Goal: Answer question/provide support: Share knowledge or assist other users

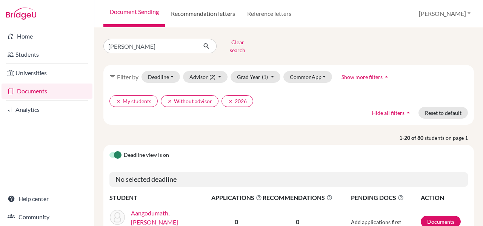
click at [217, 14] on link "Recommendation letters" at bounding box center [203, 13] width 76 height 27
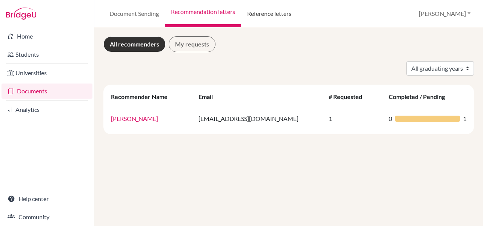
click at [273, 14] on link "Reference letters" at bounding box center [269, 13] width 56 height 27
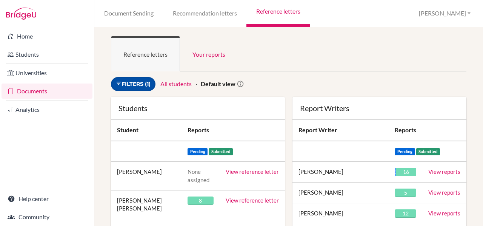
click at [146, 83] on link "Filters (1)" at bounding box center [133, 84] width 45 height 14
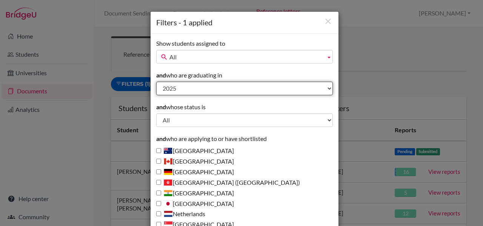
click at [195, 87] on select "All 2027 2026 2025 2024 2023 2022 2021 2020 2019 2018 1995" at bounding box center [244, 88] width 177 height 14
select select "2026"
click at [156, 81] on select "All 2027 2026 2025 2024 2023 2022 2021 2020 2019 2018 1995" at bounding box center [244, 88] width 177 height 14
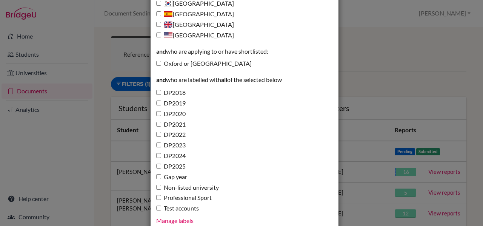
scroll to position [273, 0]
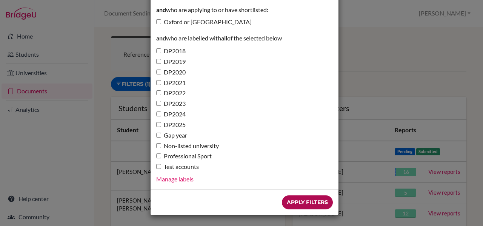
click at [305, 199] on input "Apply Filters" at bounding box center [307, 202] width 51 height 14
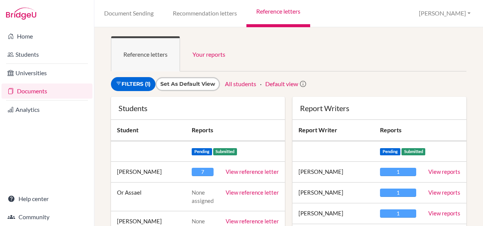
click at [247, 169] on link "View reference letter" at bounding box center [252, 171] width 53 height 7
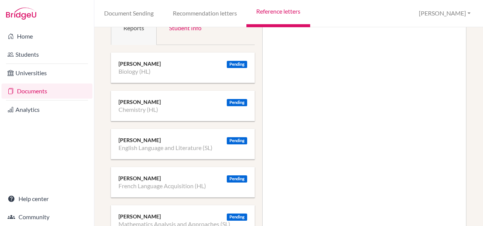
scroll to position [112, 0]
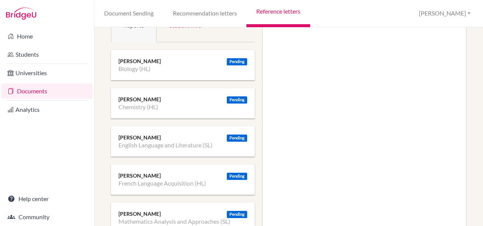
click at [127, 144] on li "English Language and Literature (SL)" at bounding box center [165, 145] width 94 height 8
click at [232, 136] on div "Pending" at bounding box center [237, 137] width 20 height 7
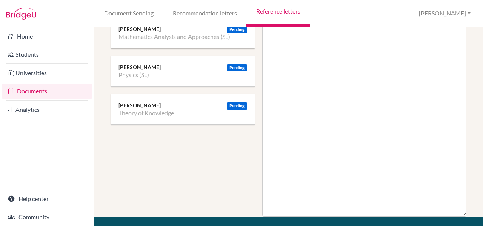
scroll to position [410, 0]
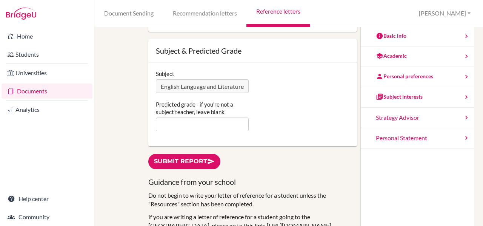
scroll to position [152, 0]
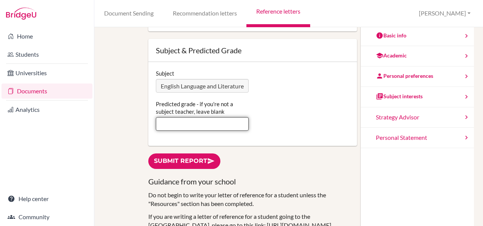
click at [167, 124] on input "Predicted grade - if you're not a subject teacher, leave blank" at bounding box center [202, 124] width 93 height 14
type input "5"
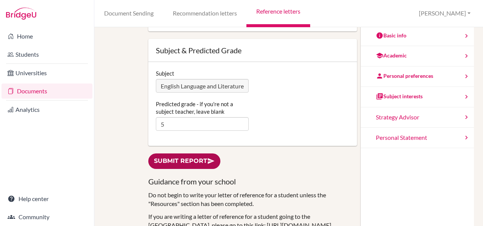
click at [180, 163] on link "Submit report" at bounding box center [184, 160] width 72 height 15
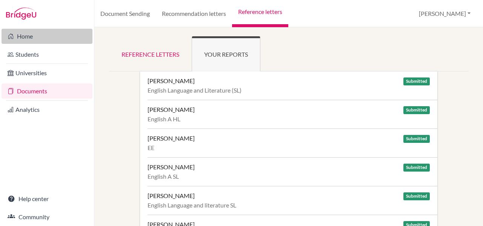
click at [27, 38] on link "Home" at bounding box center [47, 36] width 91 height 15
